Goal: Information Seeking & Learning: Learn about a topic

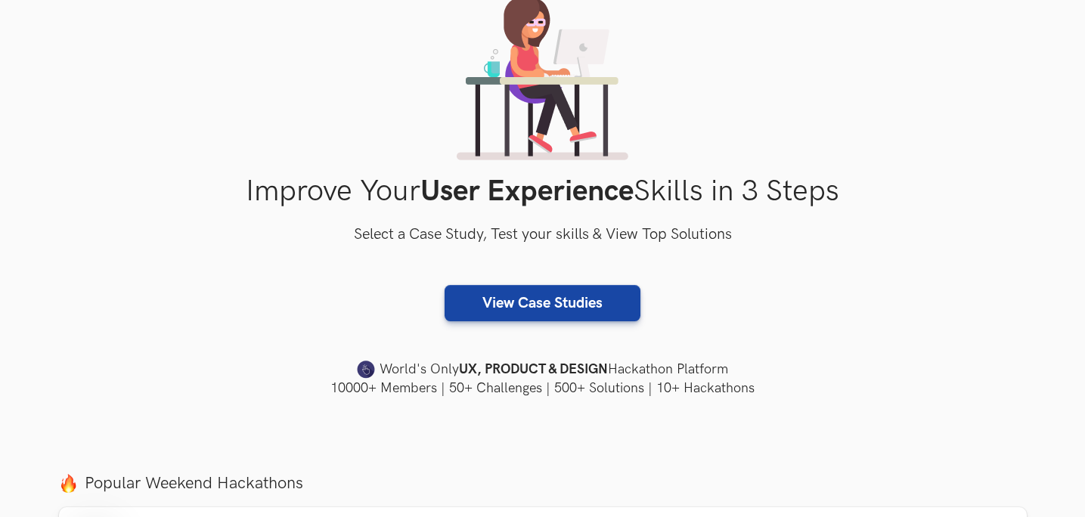
scroll to position [190, 0]
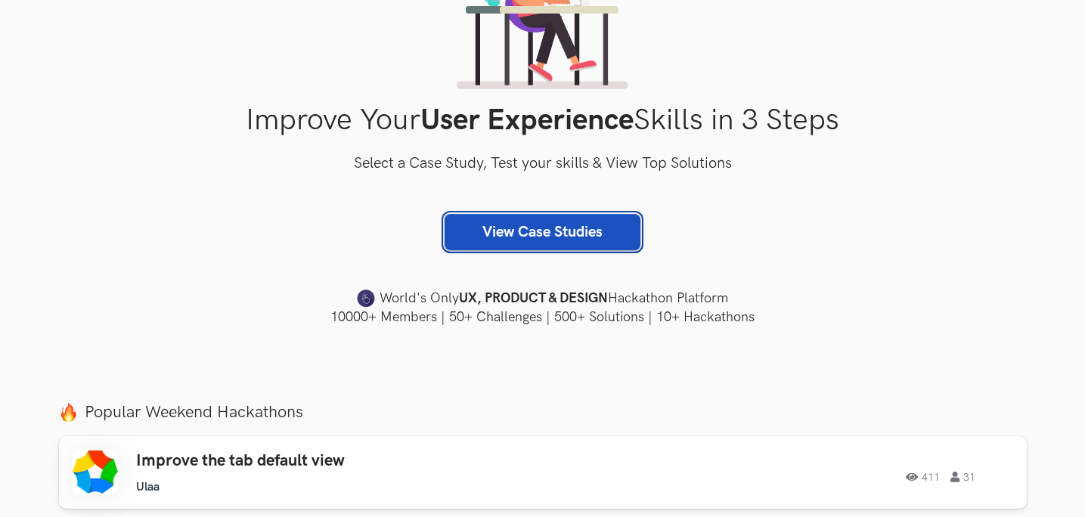
click at [554, 240] on link "View Case Studies" at bounding box center [543, 232] width 196 height 36
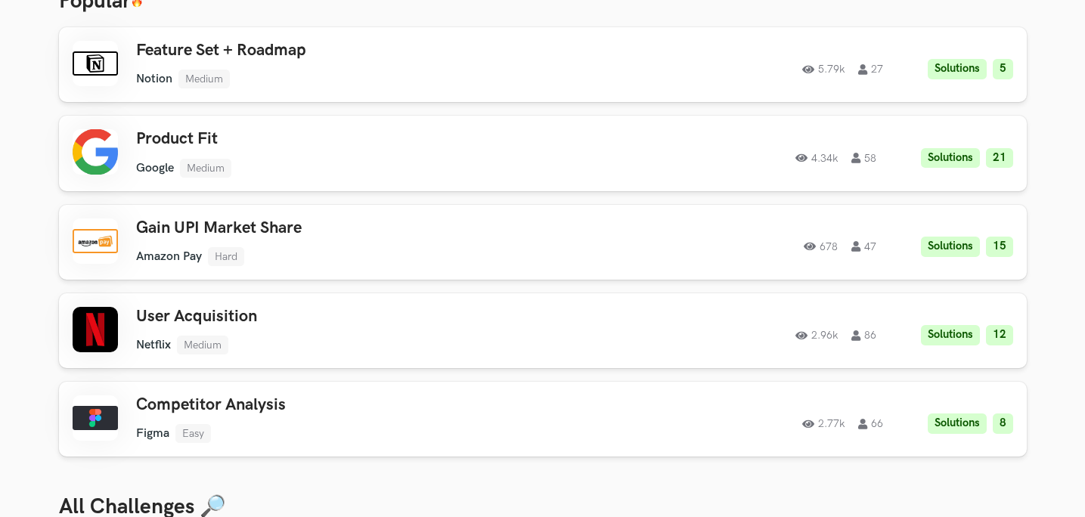
scroll to position [130, 0]
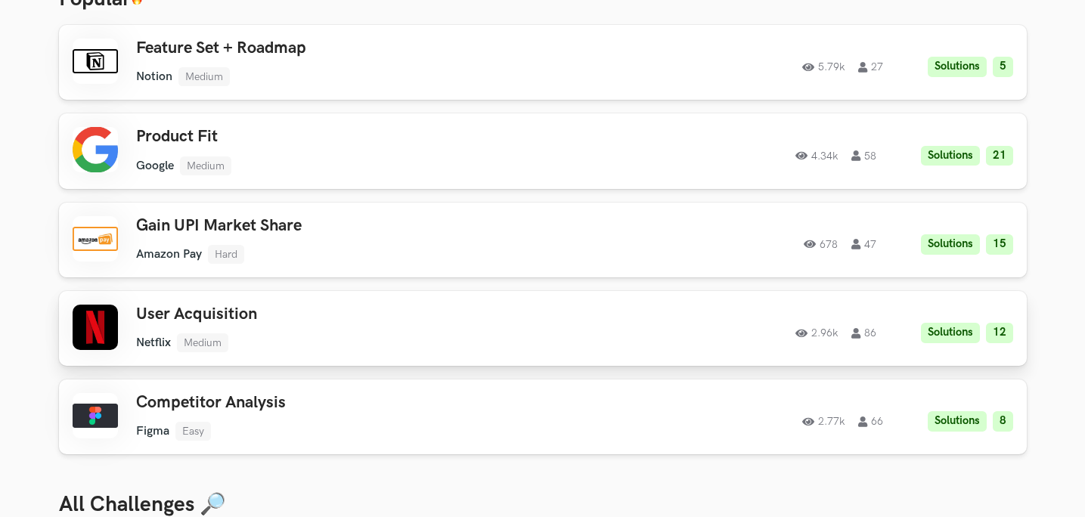
click at [517, 338] on ul "Netflix Medium" at bounding box center [351, 343] width 430 height 19
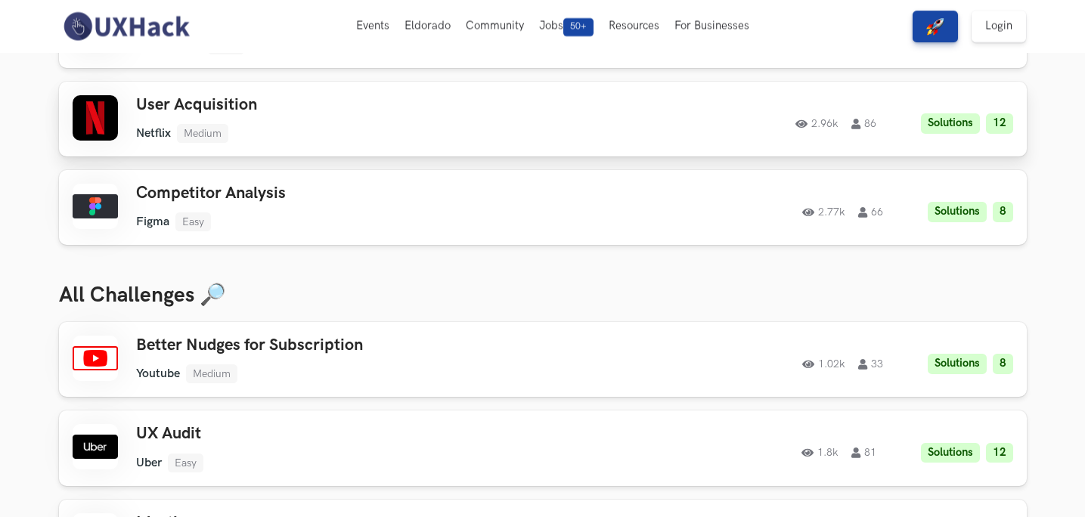
scroll to position [0, 0]
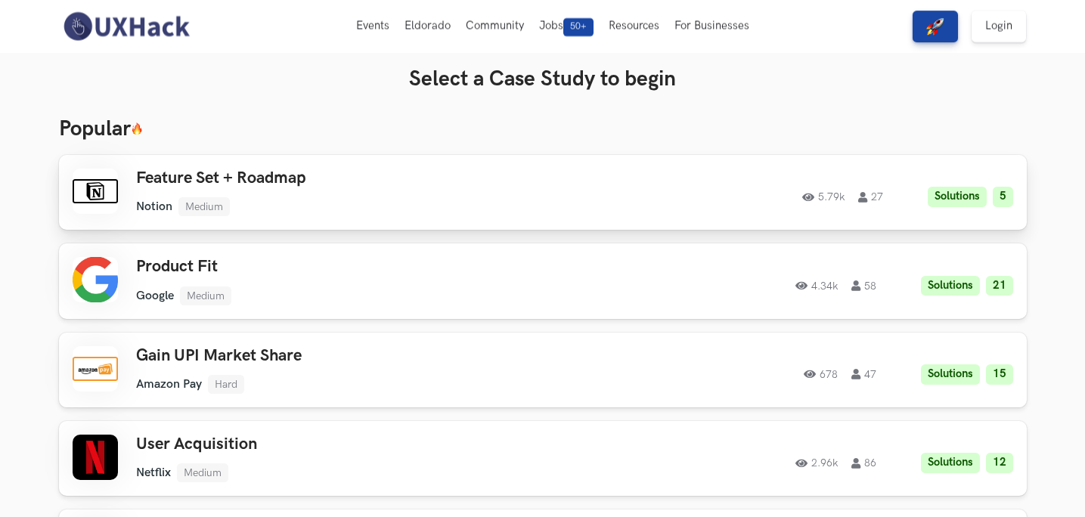
click at [269, 194] on div "Feature Set + Roadmap Notion Medium Notion Medium Solutions 5 5.79k 27" at bounding box center [351, 193] width 430 height 48
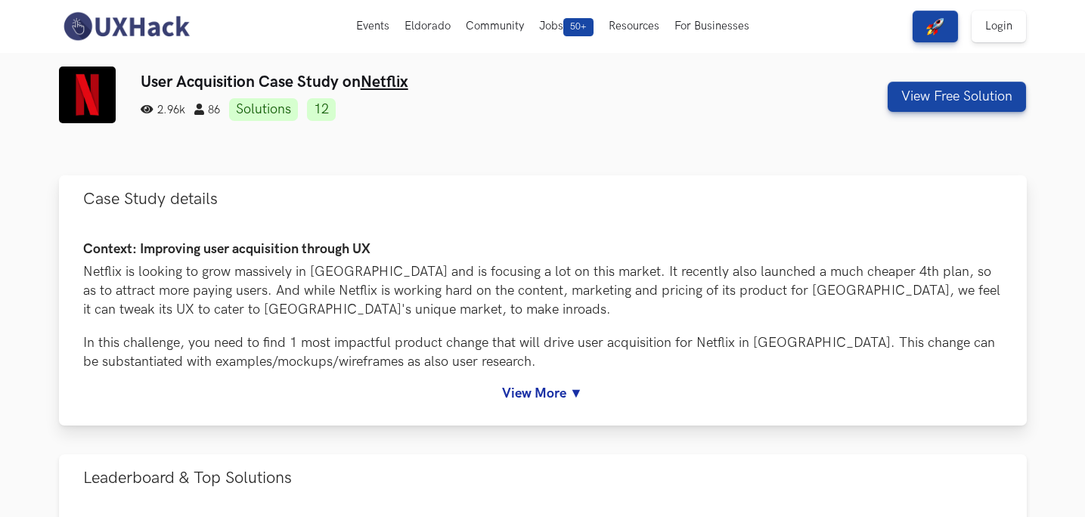
click at [570, 388] on link "View More ▼" at bounding box center [543, 394] width 920 height 16
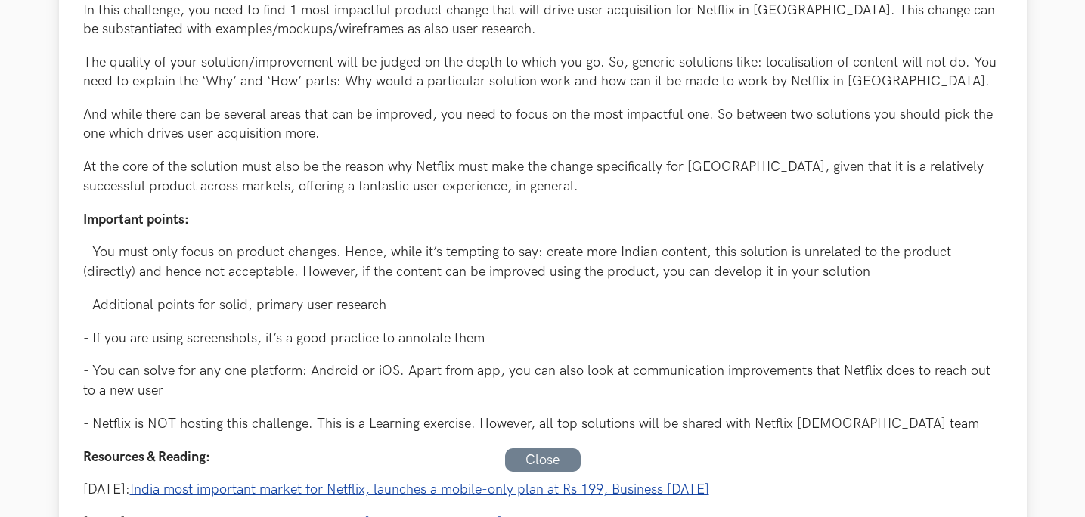
scroll to position [505, 0]
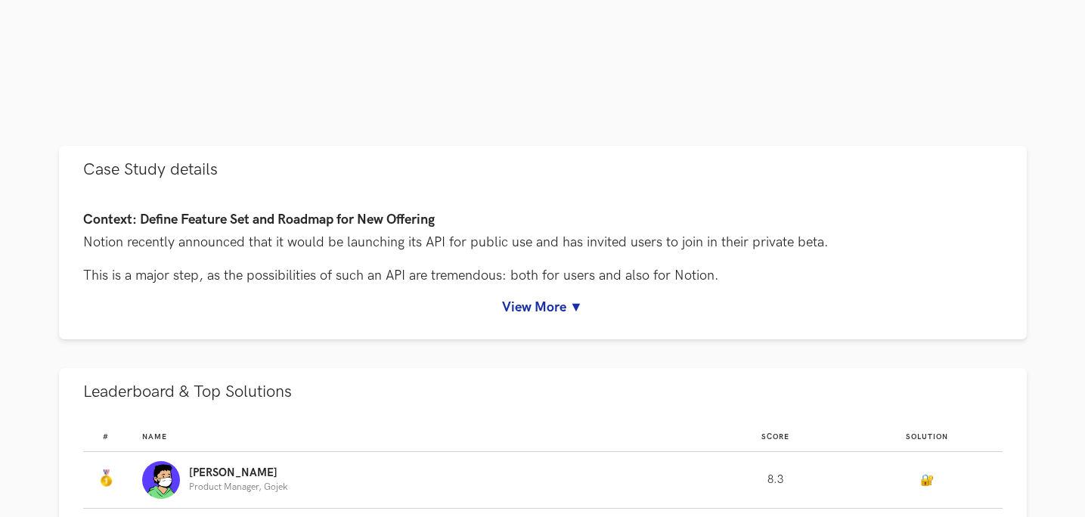
scroll to position [613, 0]
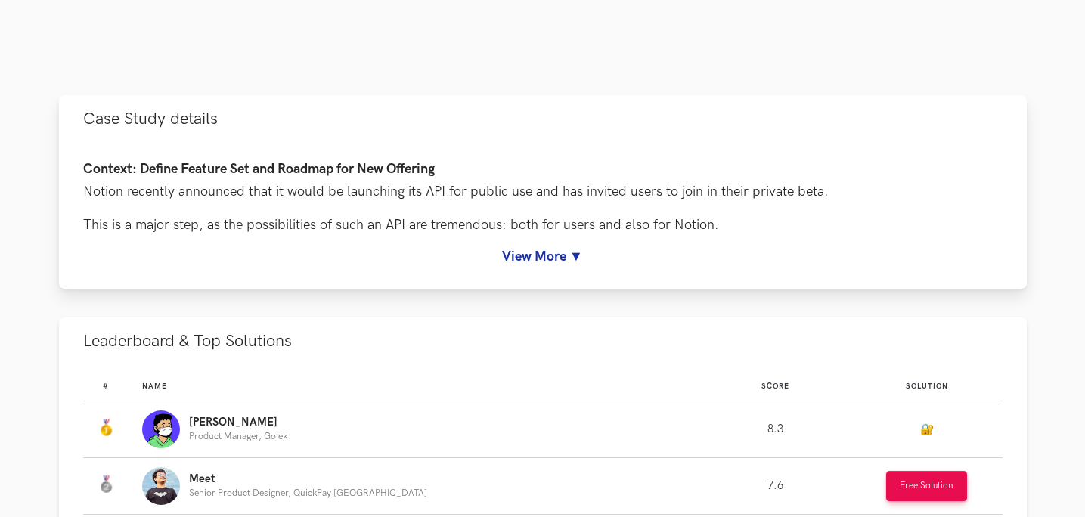
click at [561, 257] on link "View More ▼" at bounding box center [543, 257] width 920 height 16
